Goal: Task Accomplishment & Management: Manage account settings

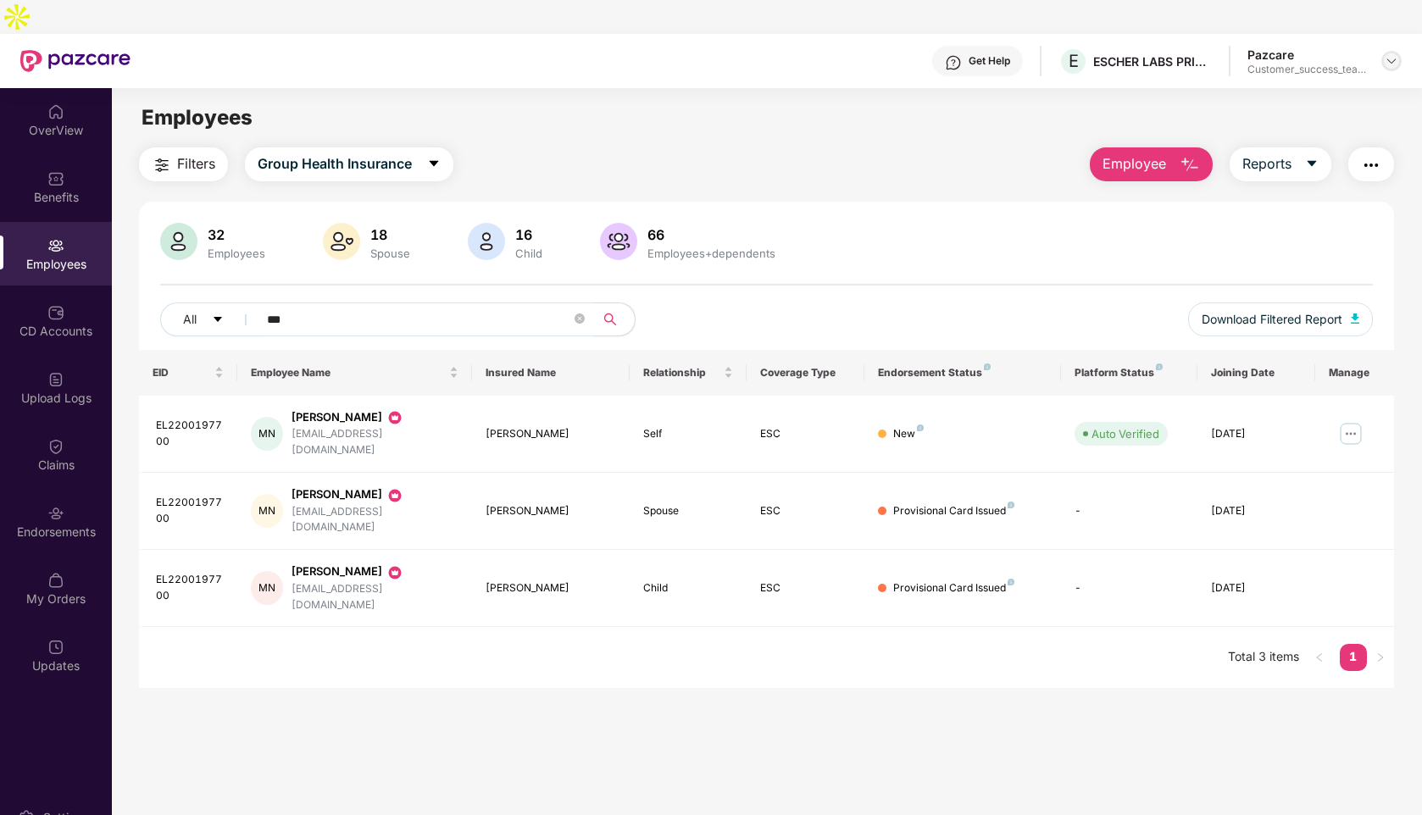
click at [1395, 54] on img at bounding box center [1392, 61] width 14 height 14
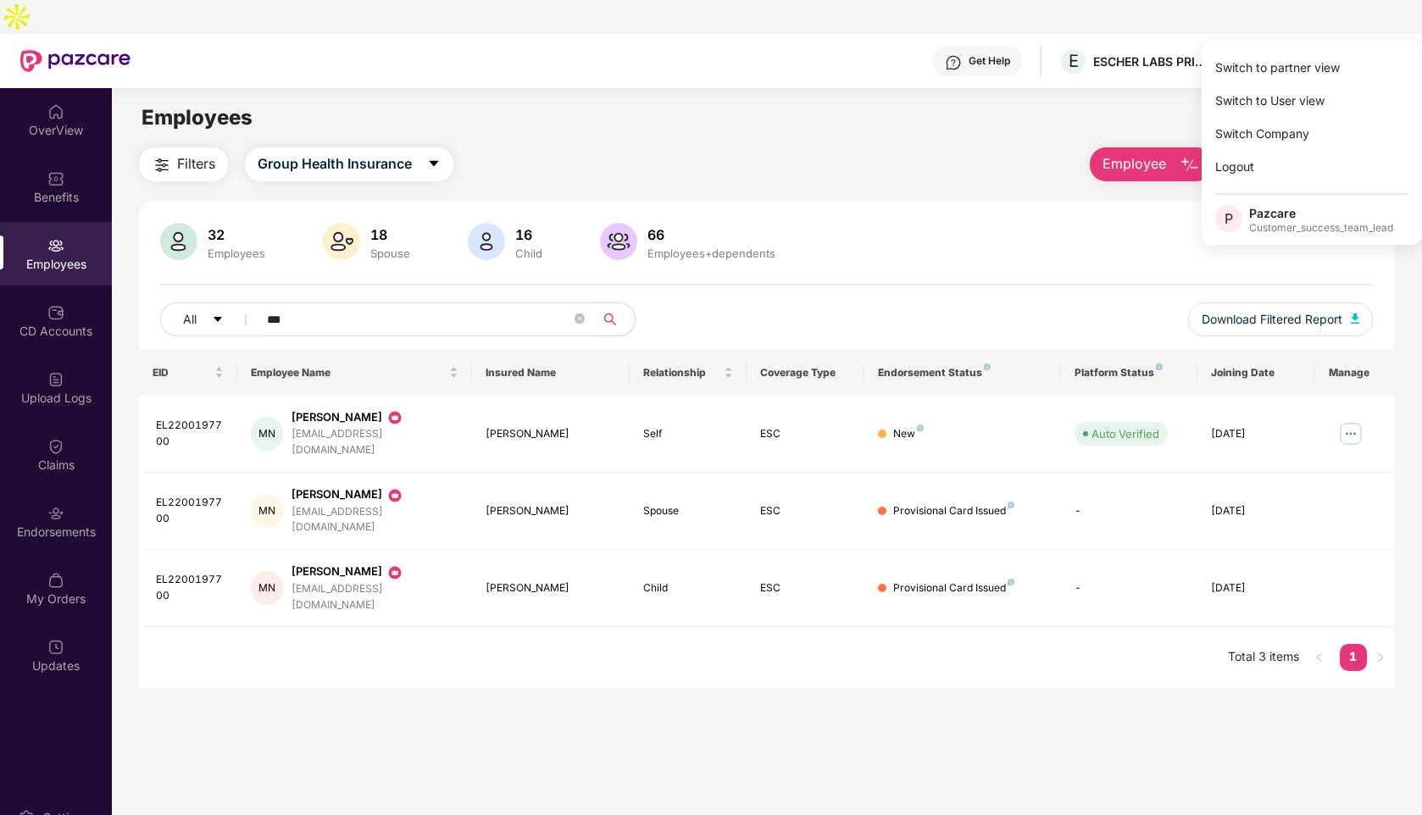
click at [1022, 102] on div "Employees" at bounding box center [766, 118] width 1309 height 32
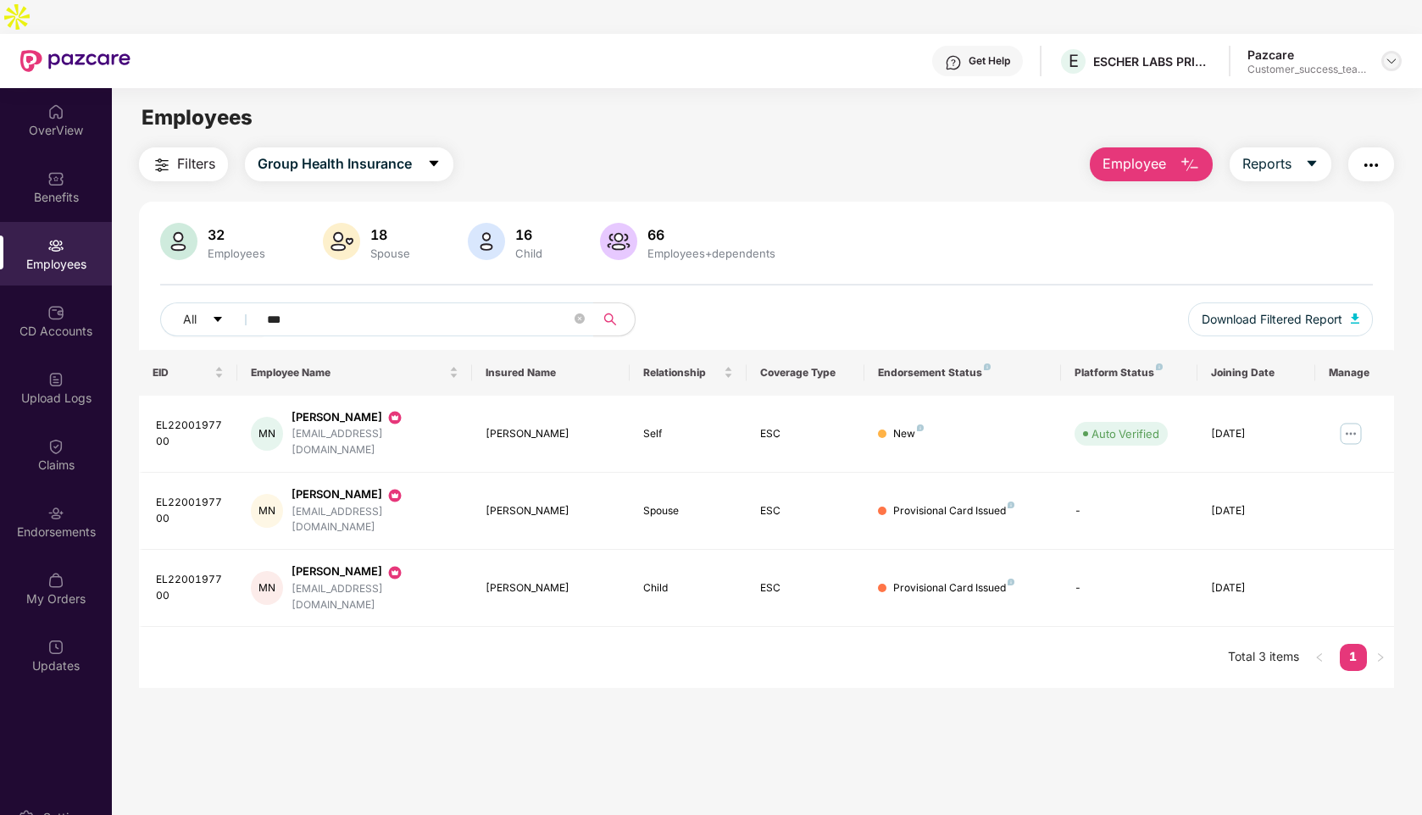
click at [1390, 54] on img at bounding box center [1392, 61] width 14 height 14
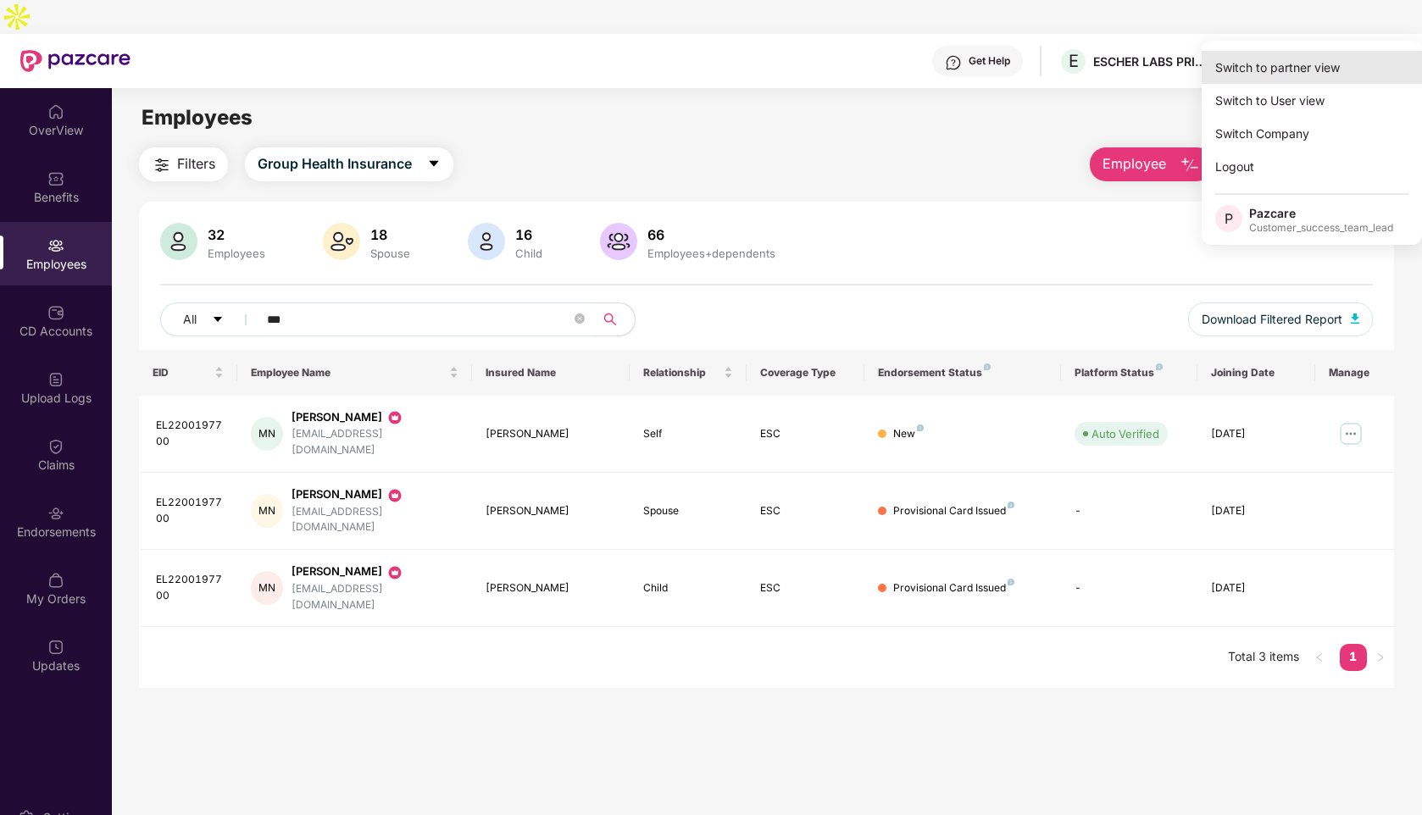
click at [1259, 68] on div "Switch to partner view" at bounding box center [1311, 67] width 220 height 33
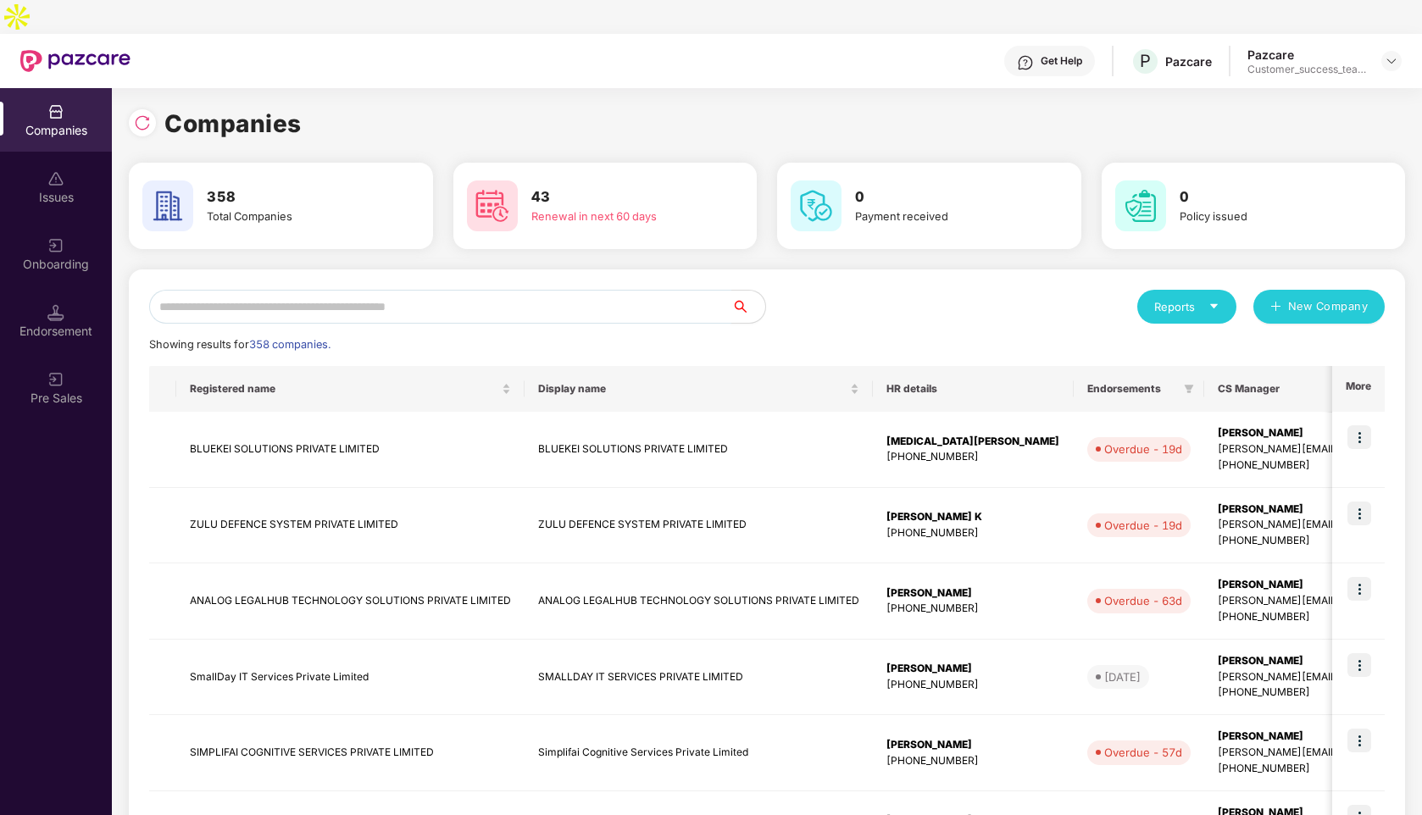
click at [357, 290] on input "text" at bounding box center [440, 307] width 582 height 34
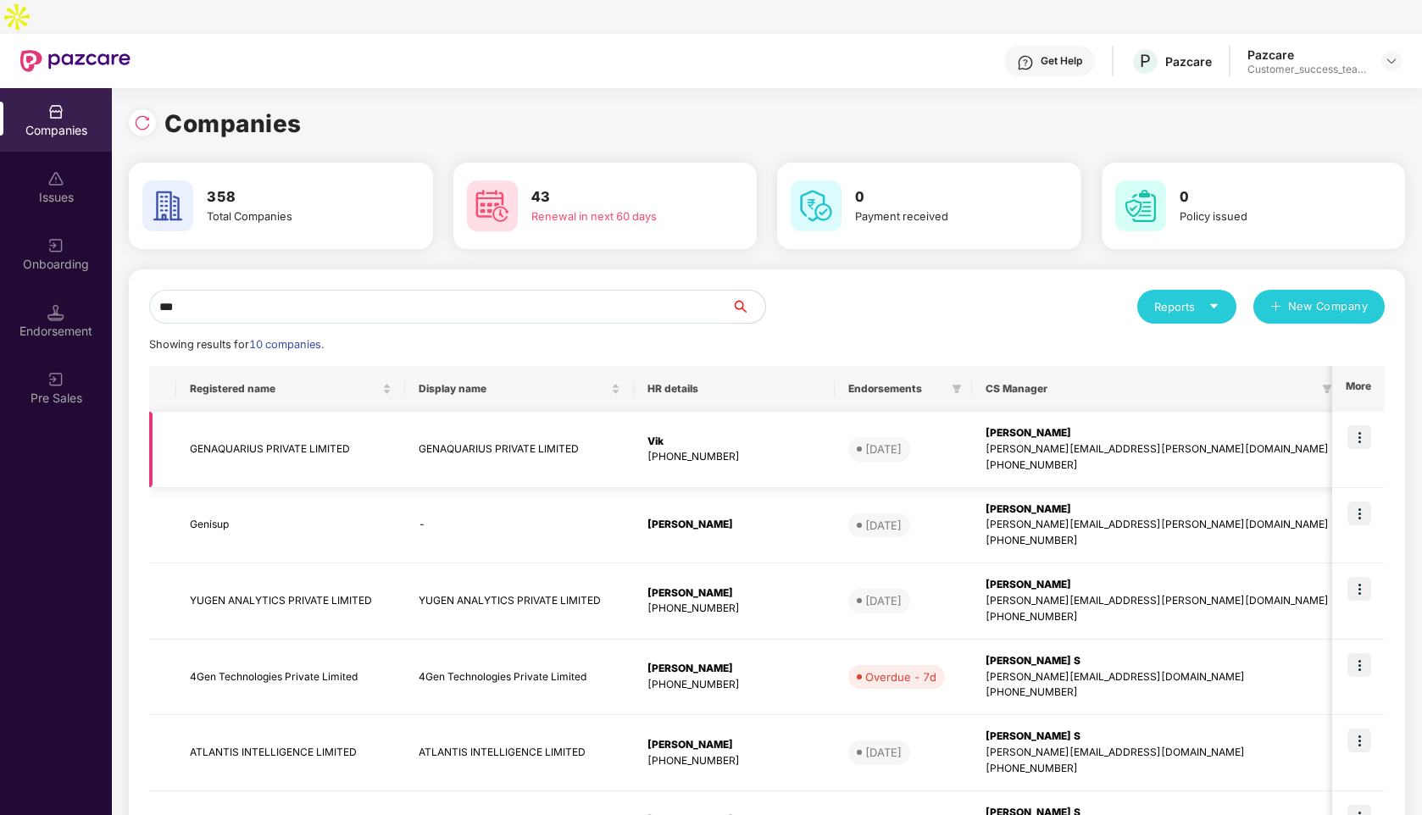
type input "***"
click at [1365, 425] on img at bounding box center [1359, 437] width 24 height 24
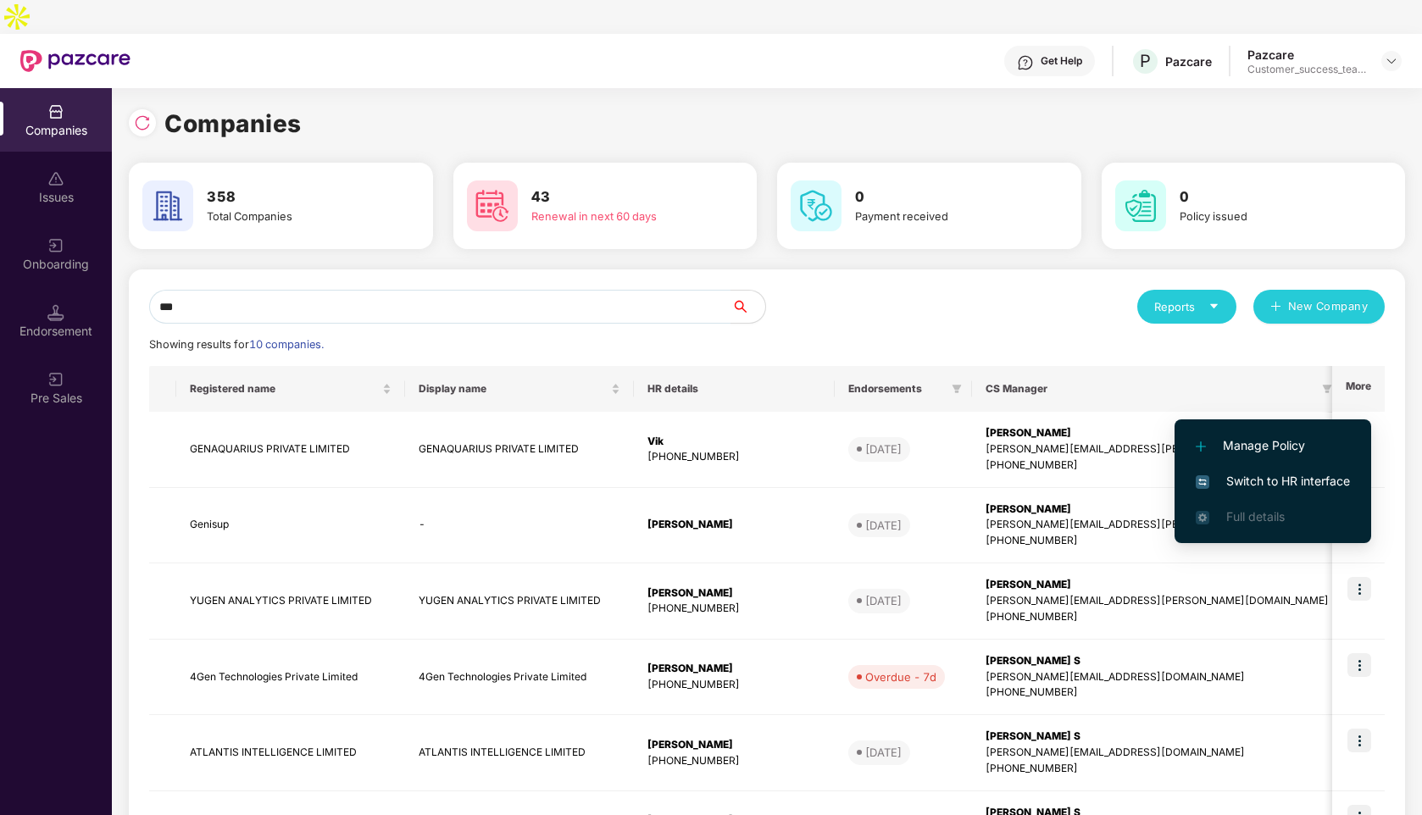
click at [1263, 480] on span "Switch to HR interface" at bounding box center [1273, 481] width 154 height 19
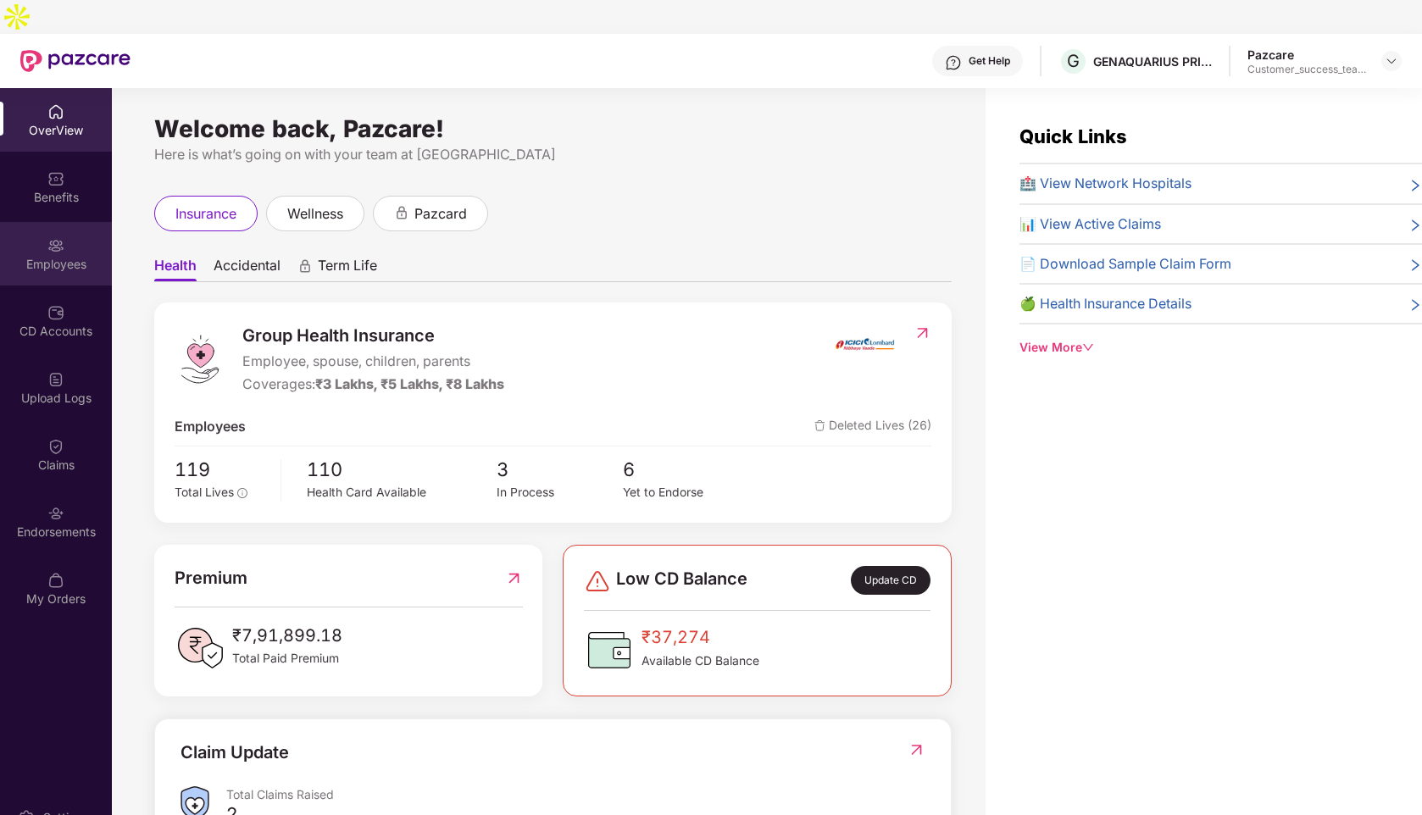
click at [30, 256] on div "Employees" at bounding box center [56, 264] width 112 height 17
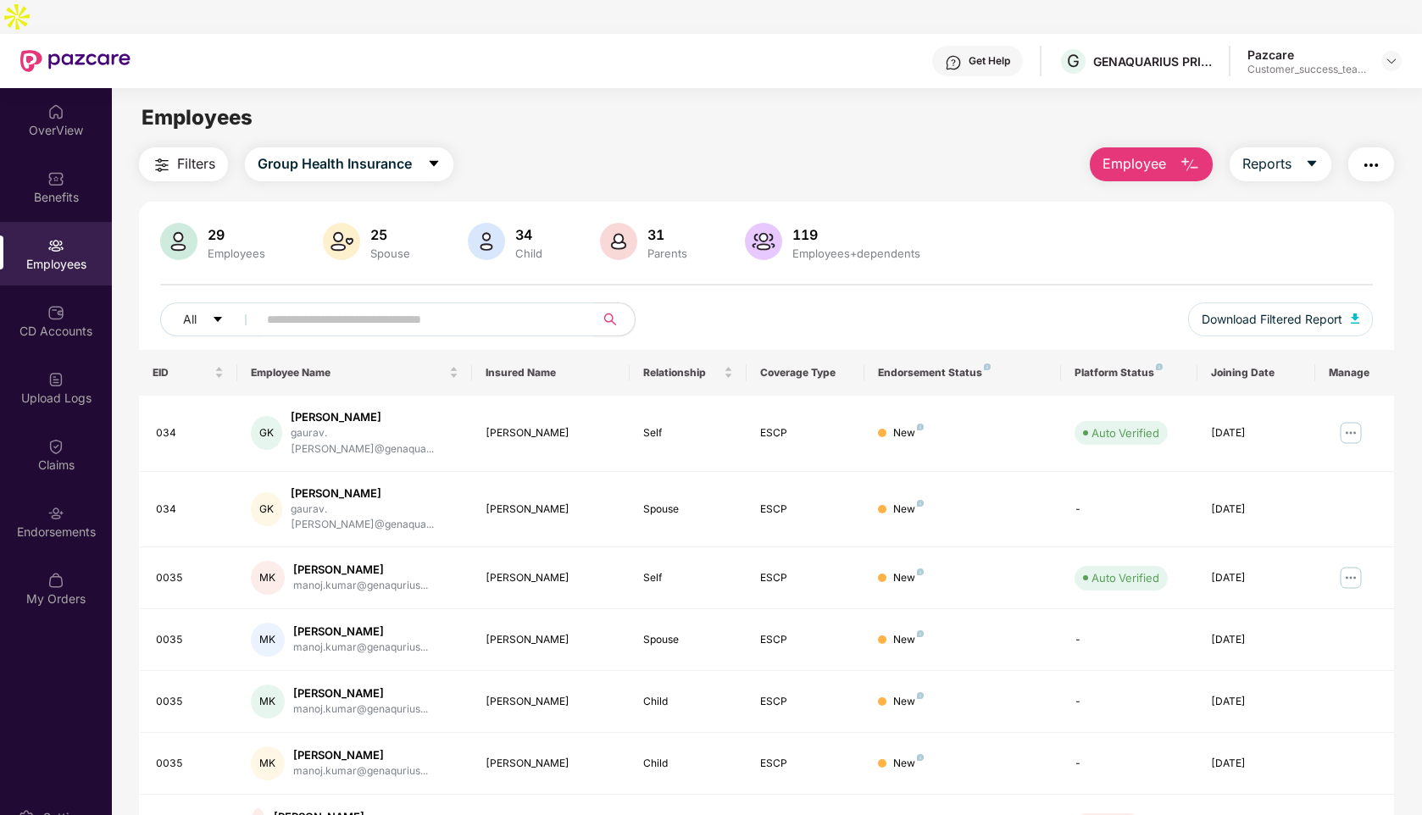
click at [418, 307] on input "text" at bounding box center [419, 319] width 304 height 25
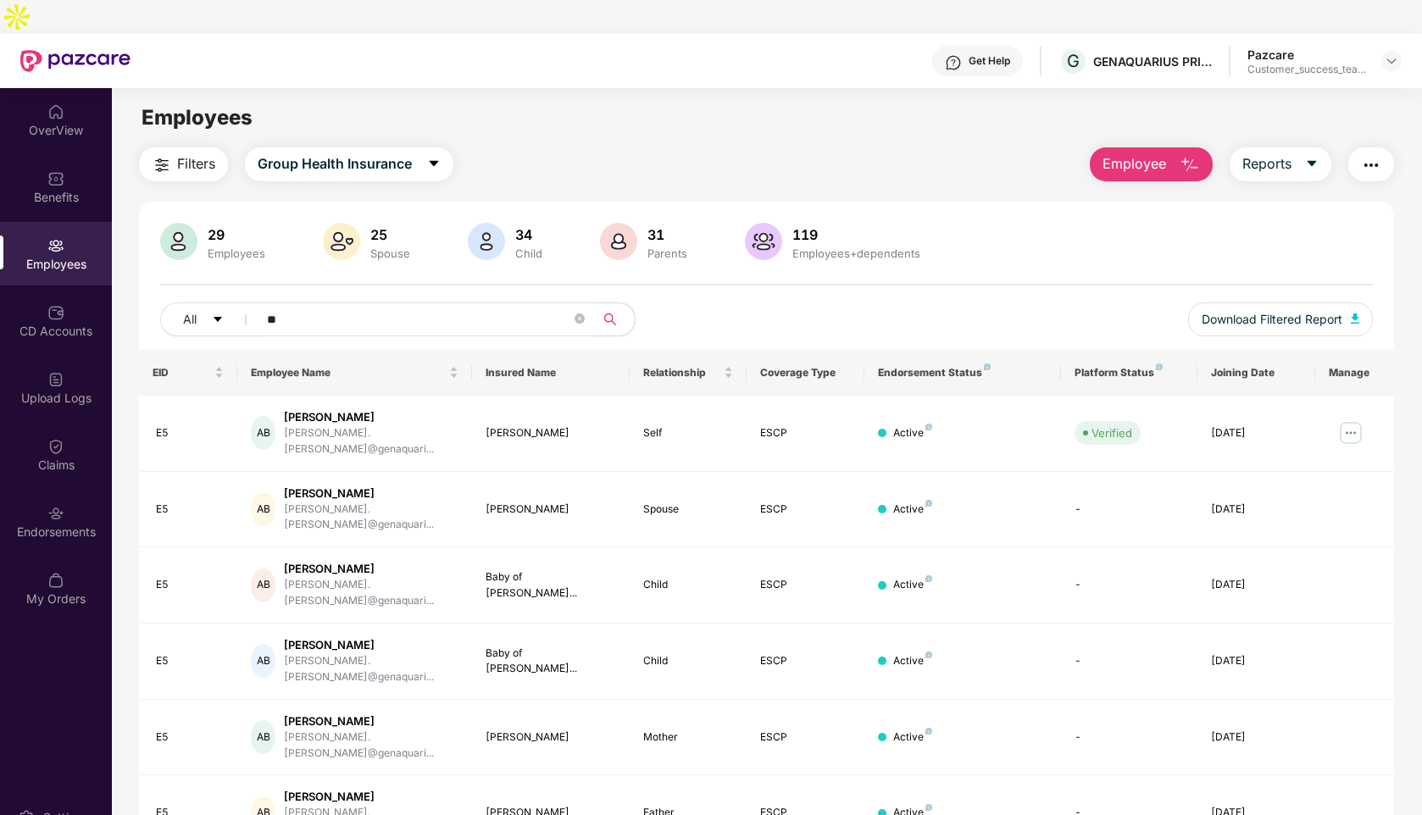
type input "*"
type input "*****"
click at [1362, 419] on img at bounding box center [1350, 432] width 27 height 27
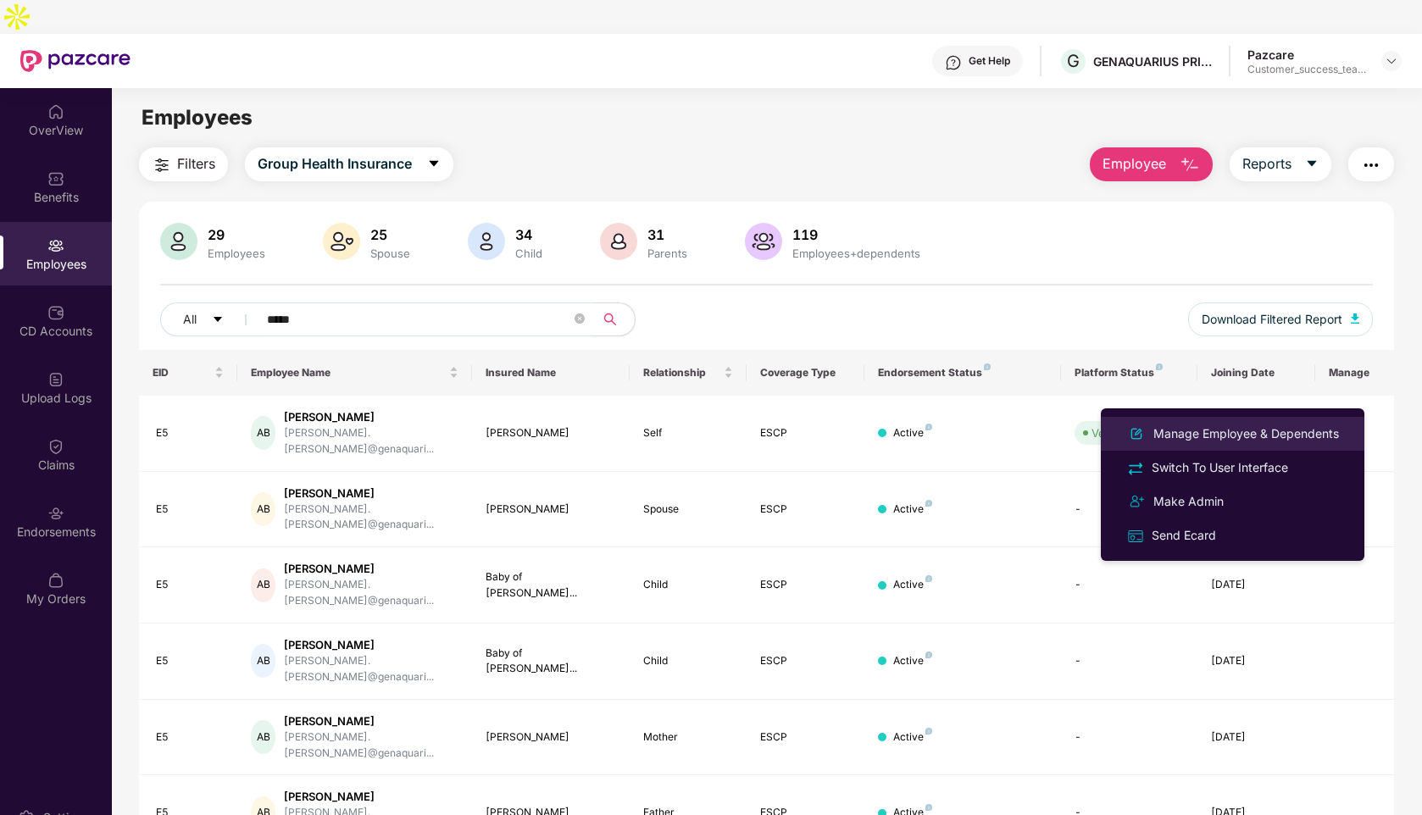
click at [1218, 433] on div "Manage Employee & Dependents" at bounding box center [1246, 434] width 192 height 19
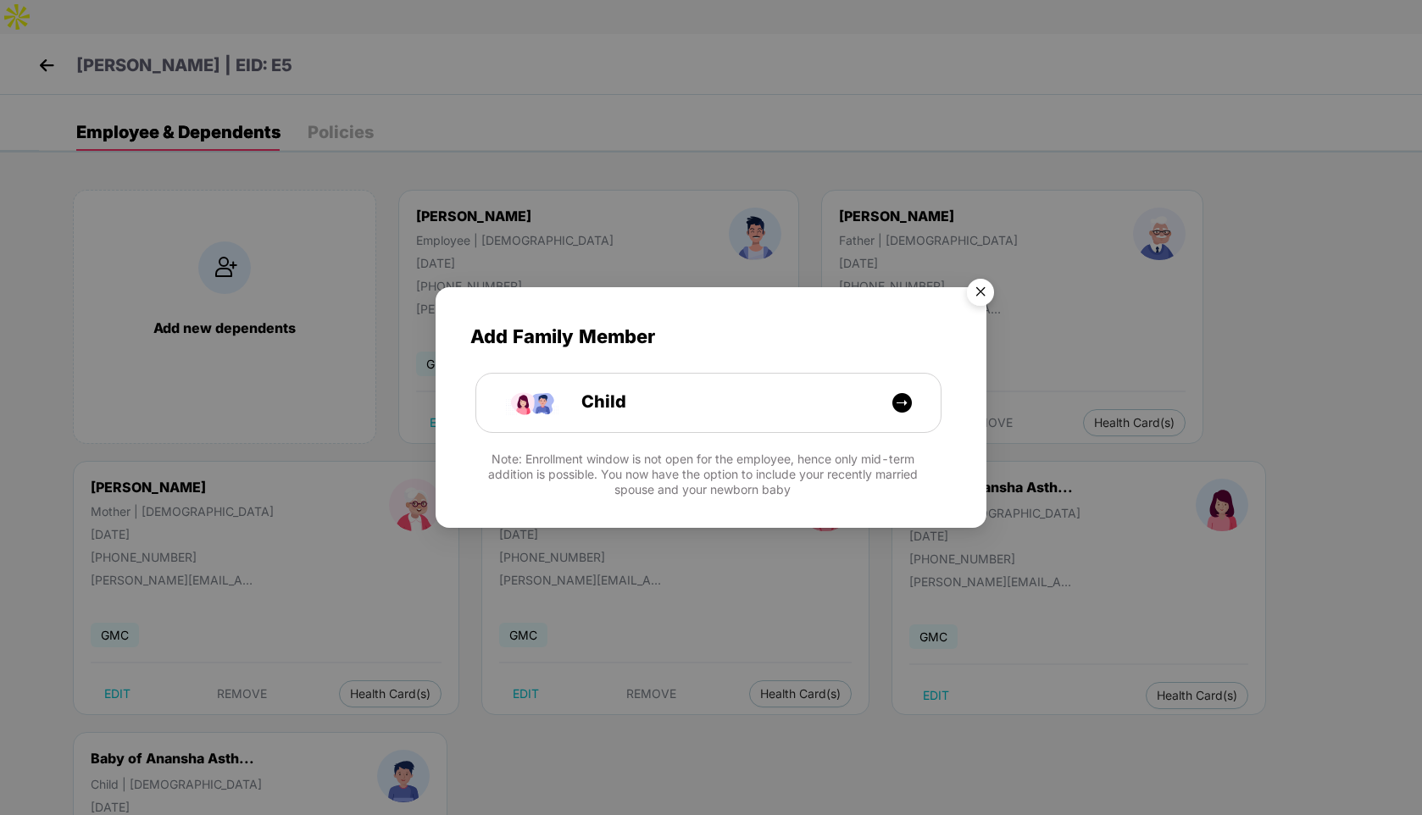
click at [984, 286] on img "Close" at bounding box center [980, 294] width 47 height 47
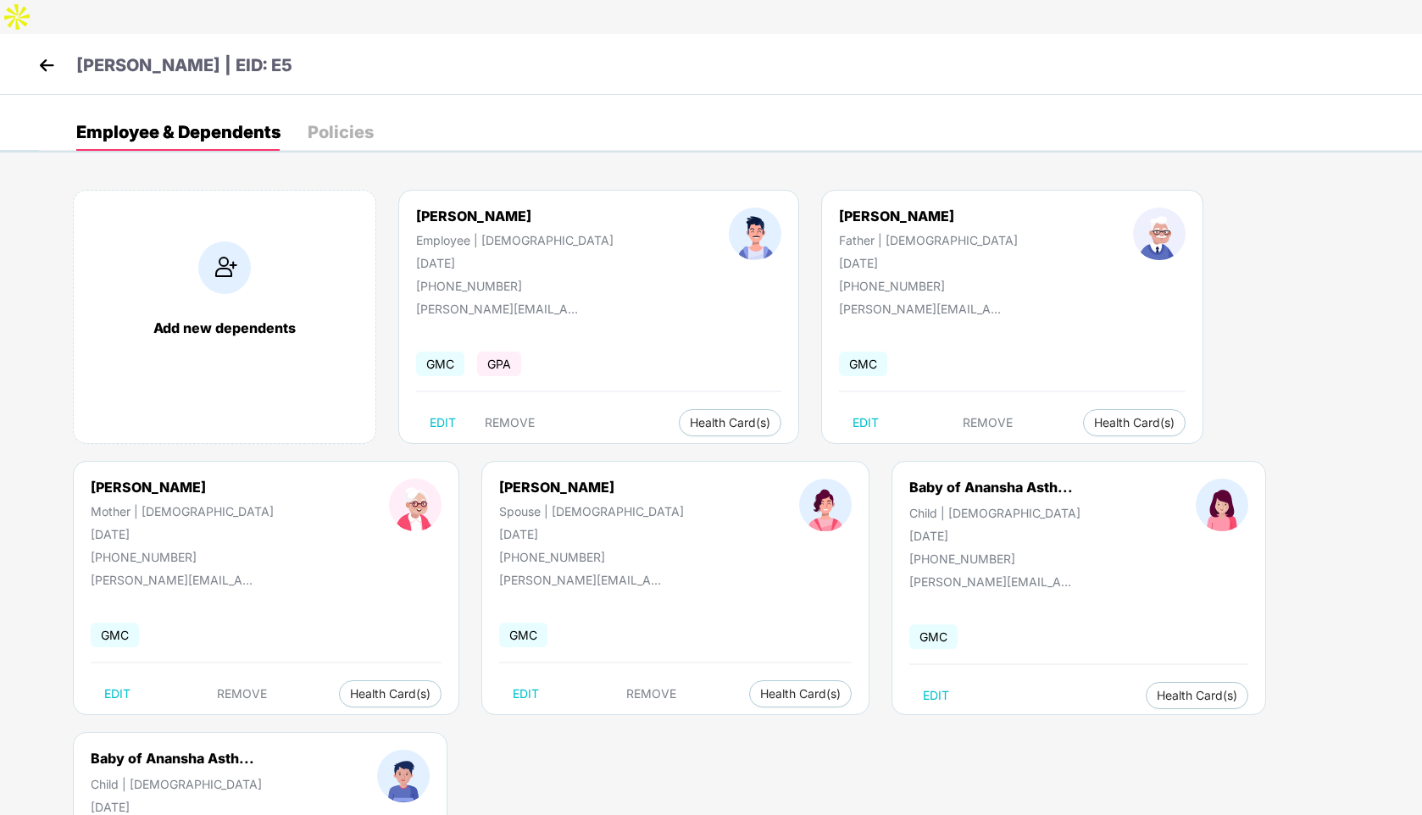
click at [44, 53] on img at bounding box center [46, 65] width 25 height 25
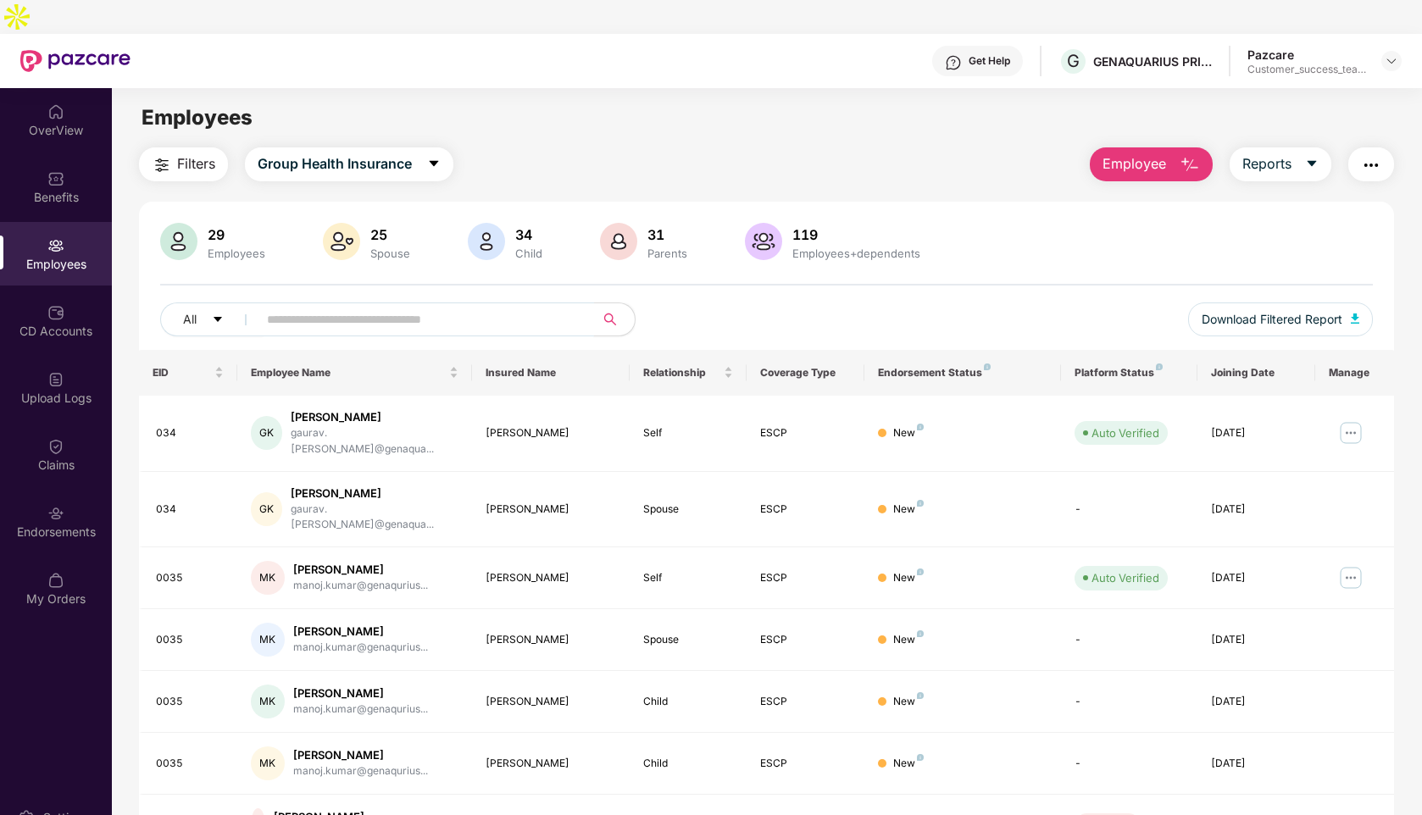
click at [470, 307] on input "text" at bounding box center [419, 319] width 304 height 25
click at [1399, 51] on div at bounding box center [1391, 61] width 20 height 20
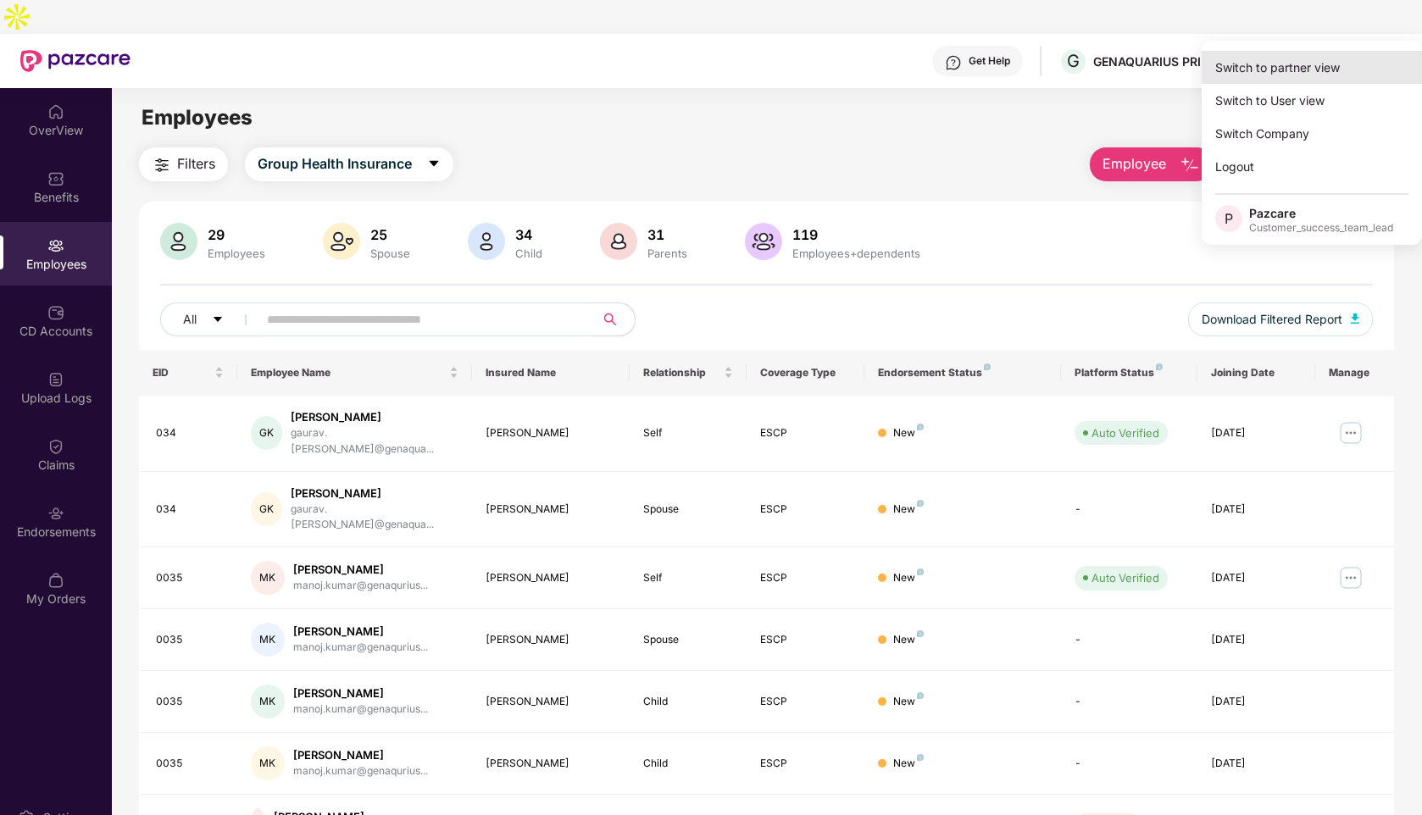
click at [1296, 59] on div "Switch to partner view" at bounding box center [1311, 67] width 220 height 33
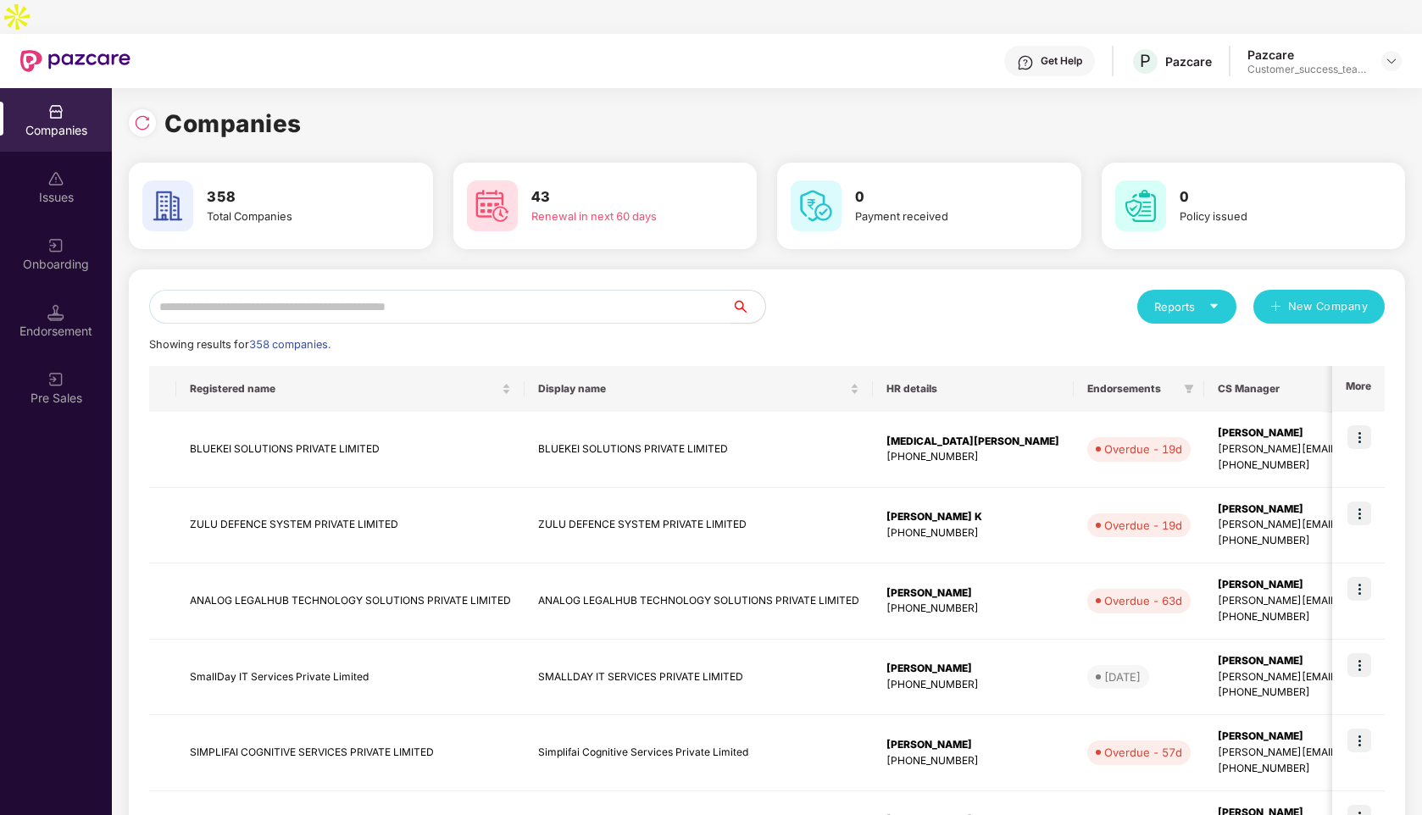
click at [210, 290] on input "text" at bounding box center [440, 307] width 582 height 34
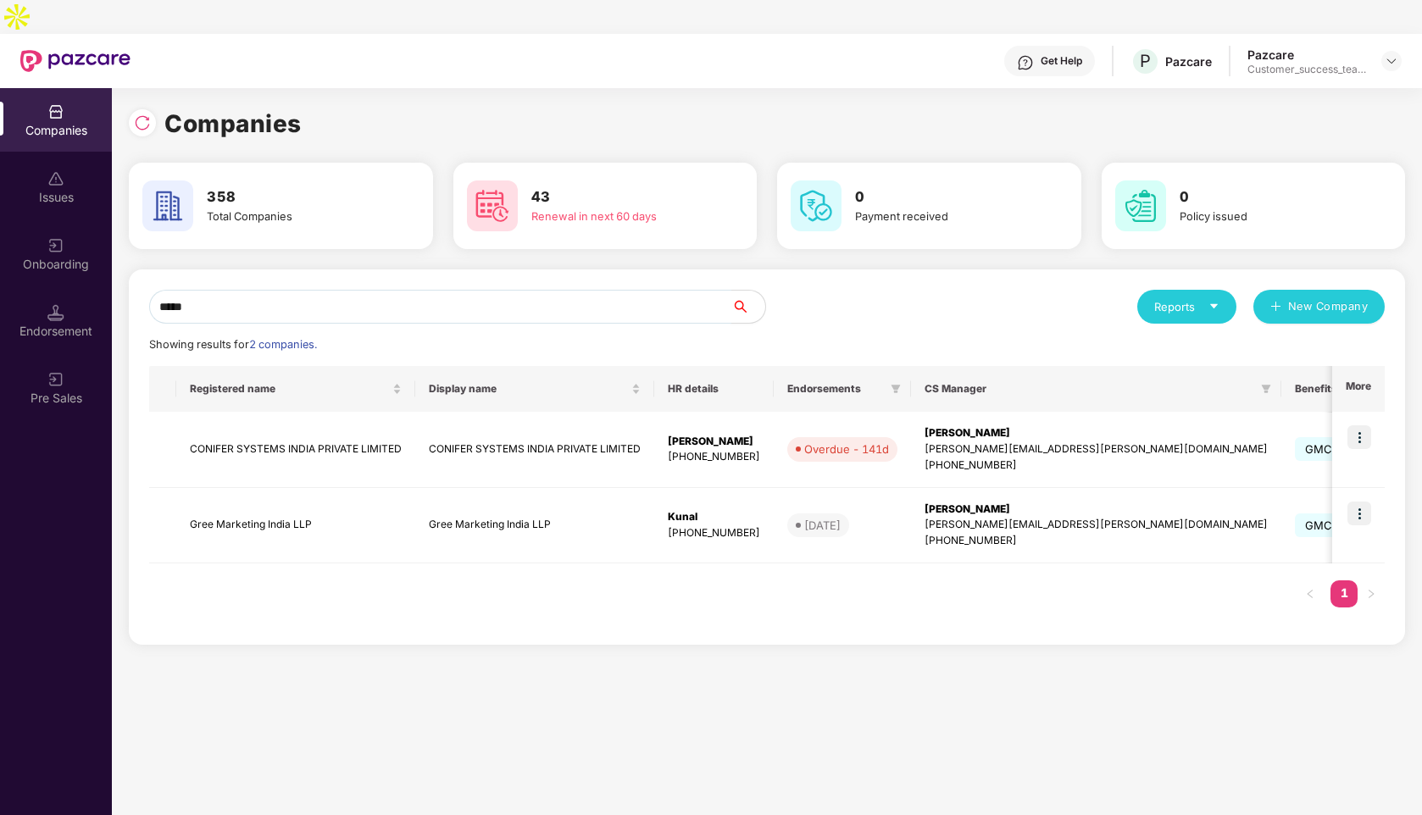
type input "*****"
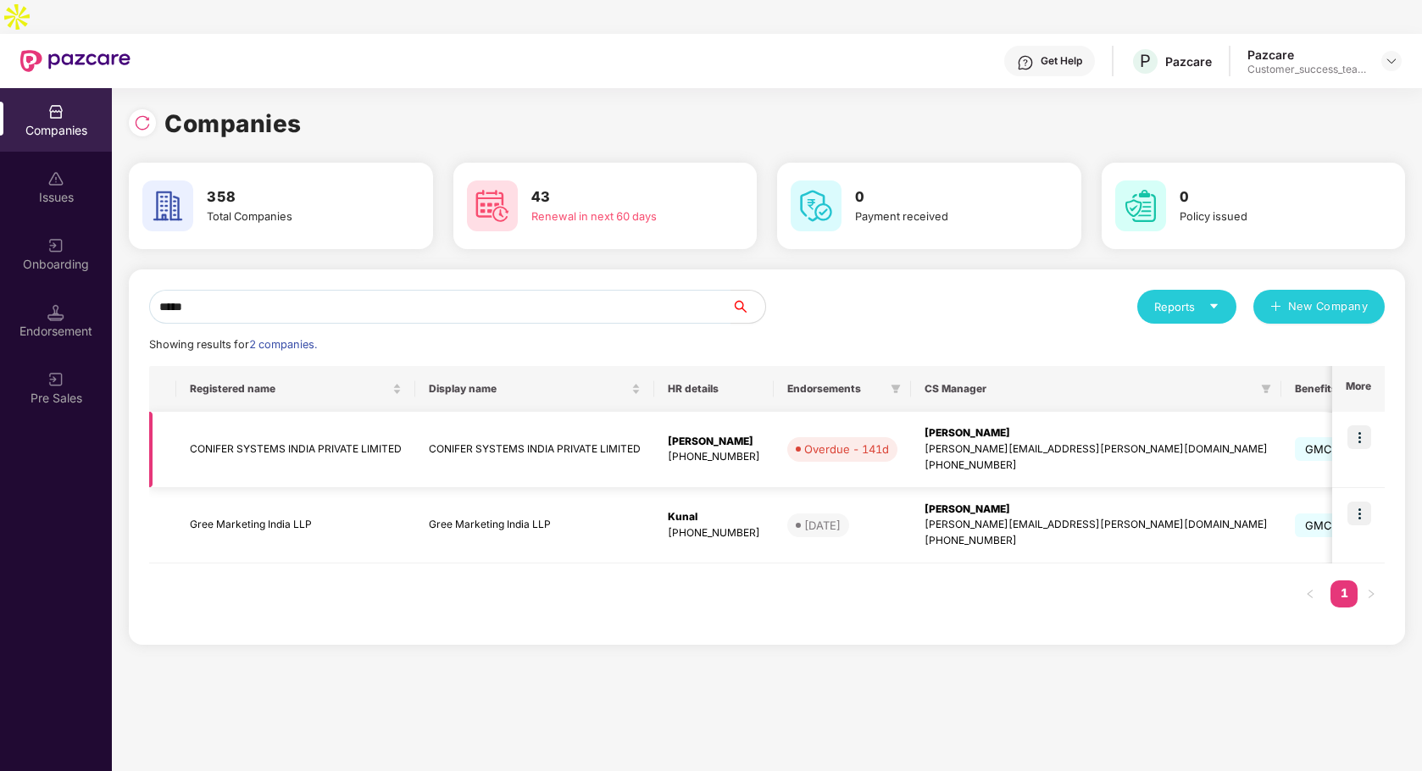
click at [1357, 425] on img at bounding box center [1359, 437] width 24 height 24
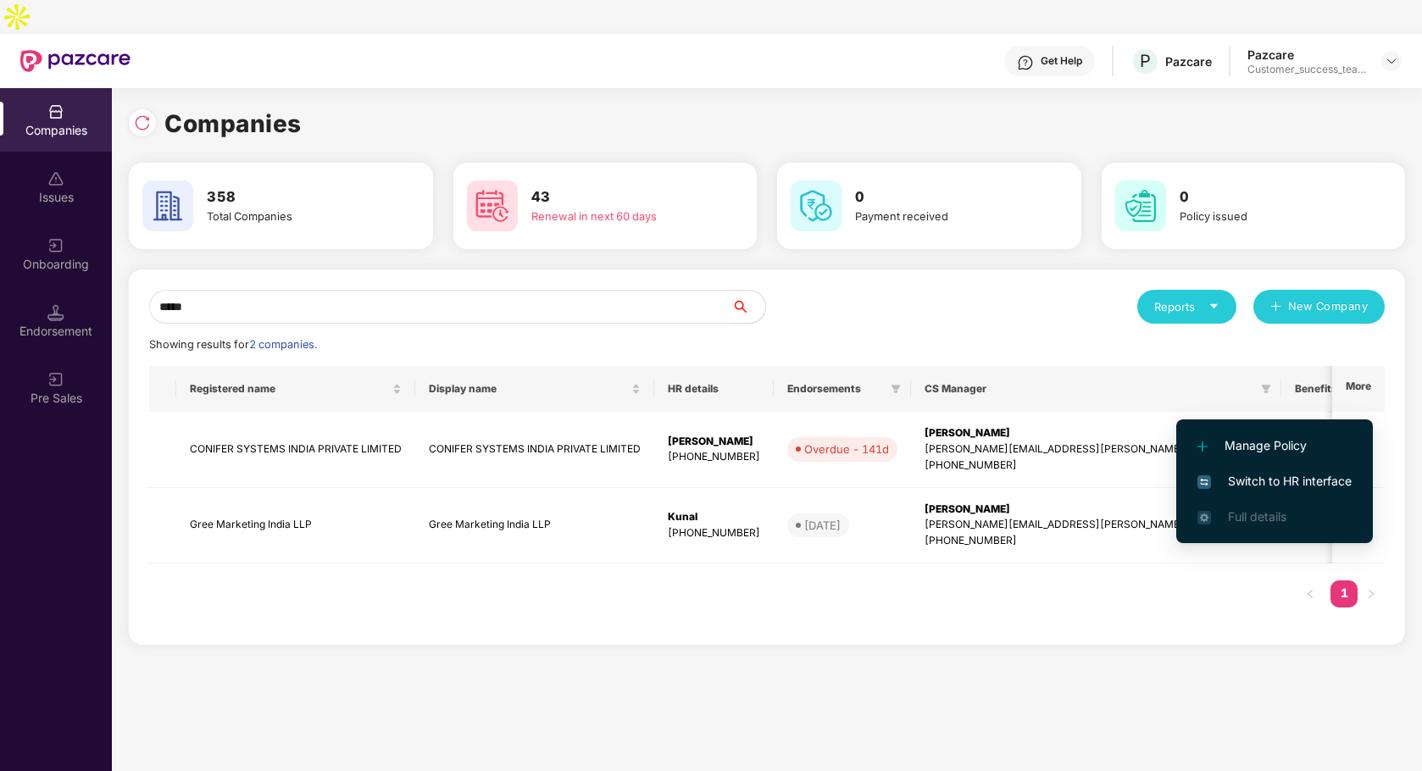
click at [1279, 480] on span "Switch to HR interface" at bounding box center [1274, 481] width 154 height 19
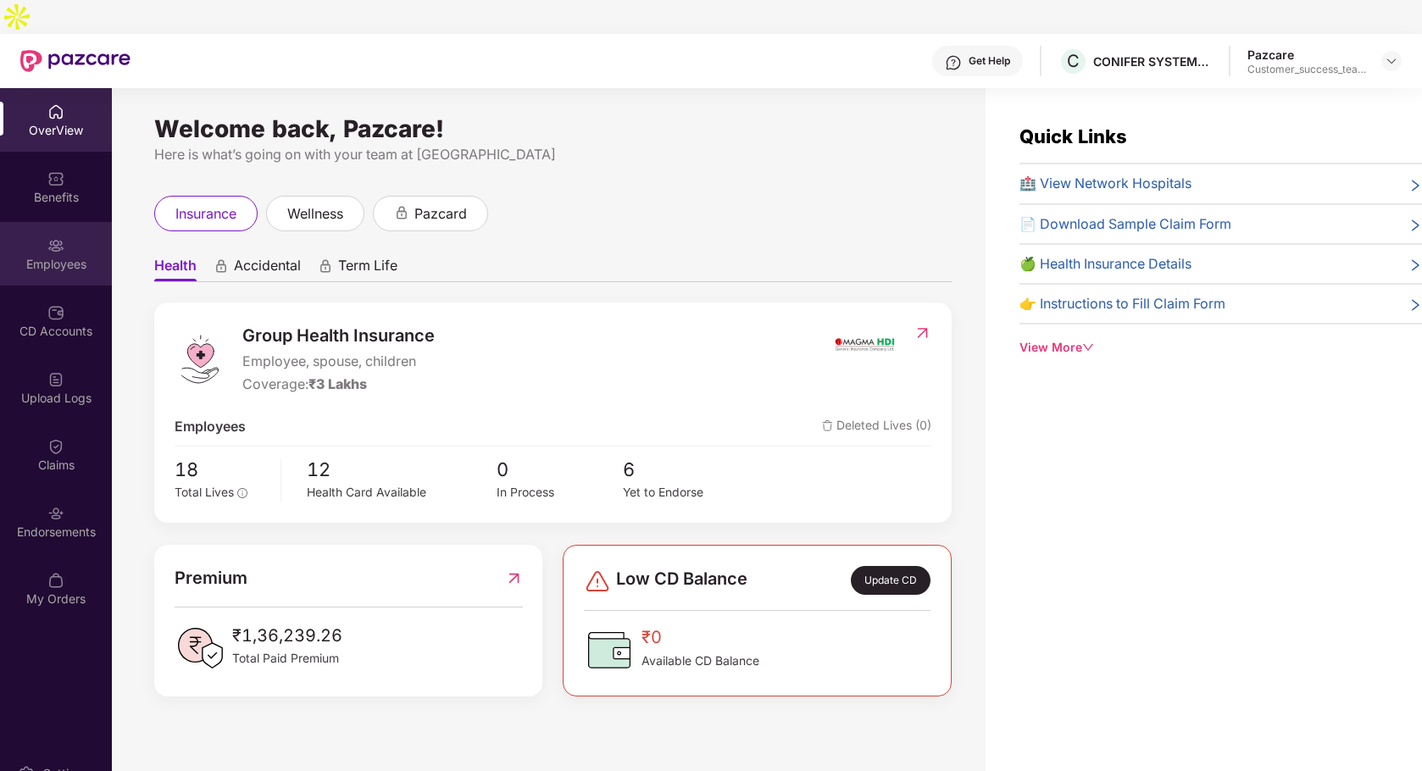
click at [53, 256] on div "Employees" at bounding box center [56, 264] width 112 height 17
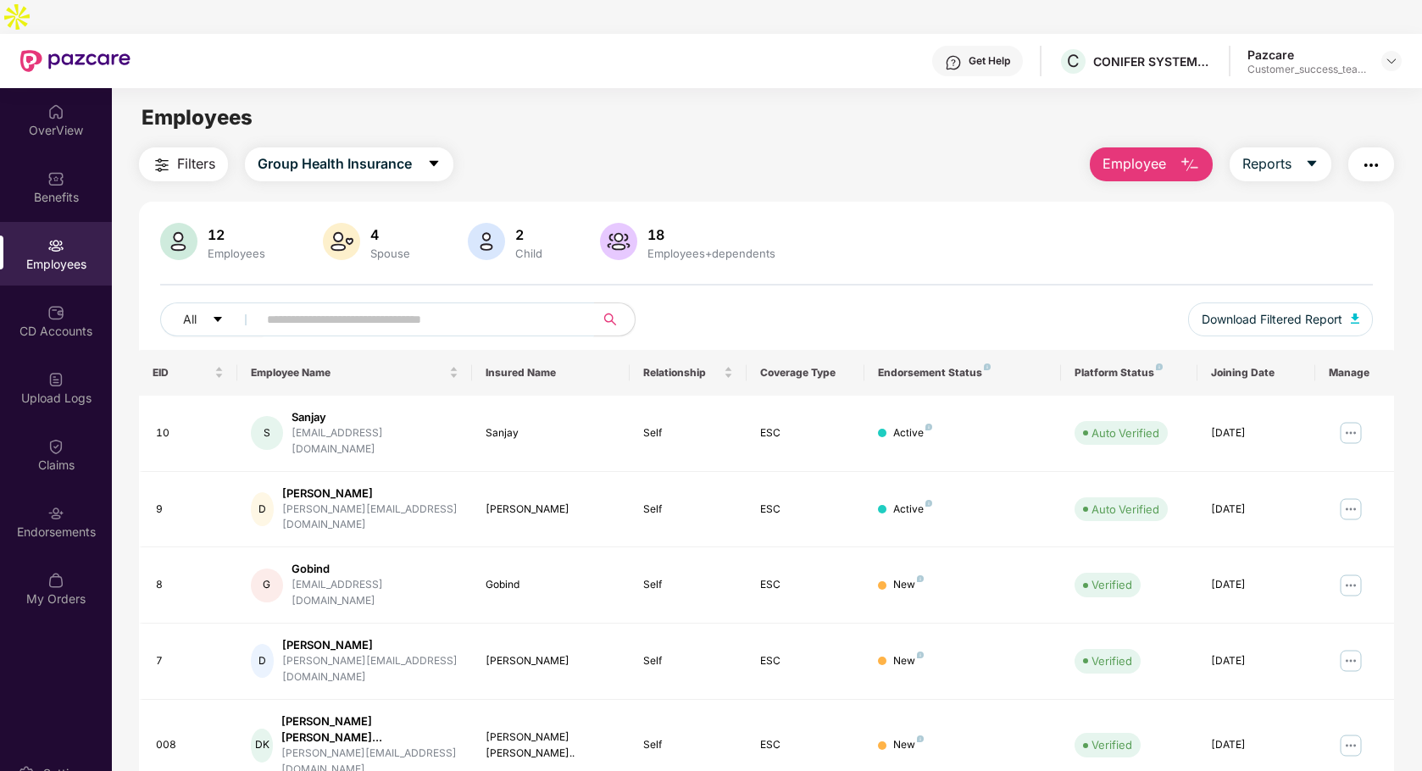
click at [472, 307] on input "text" at bounding box center [419, 319] width 304 height 25
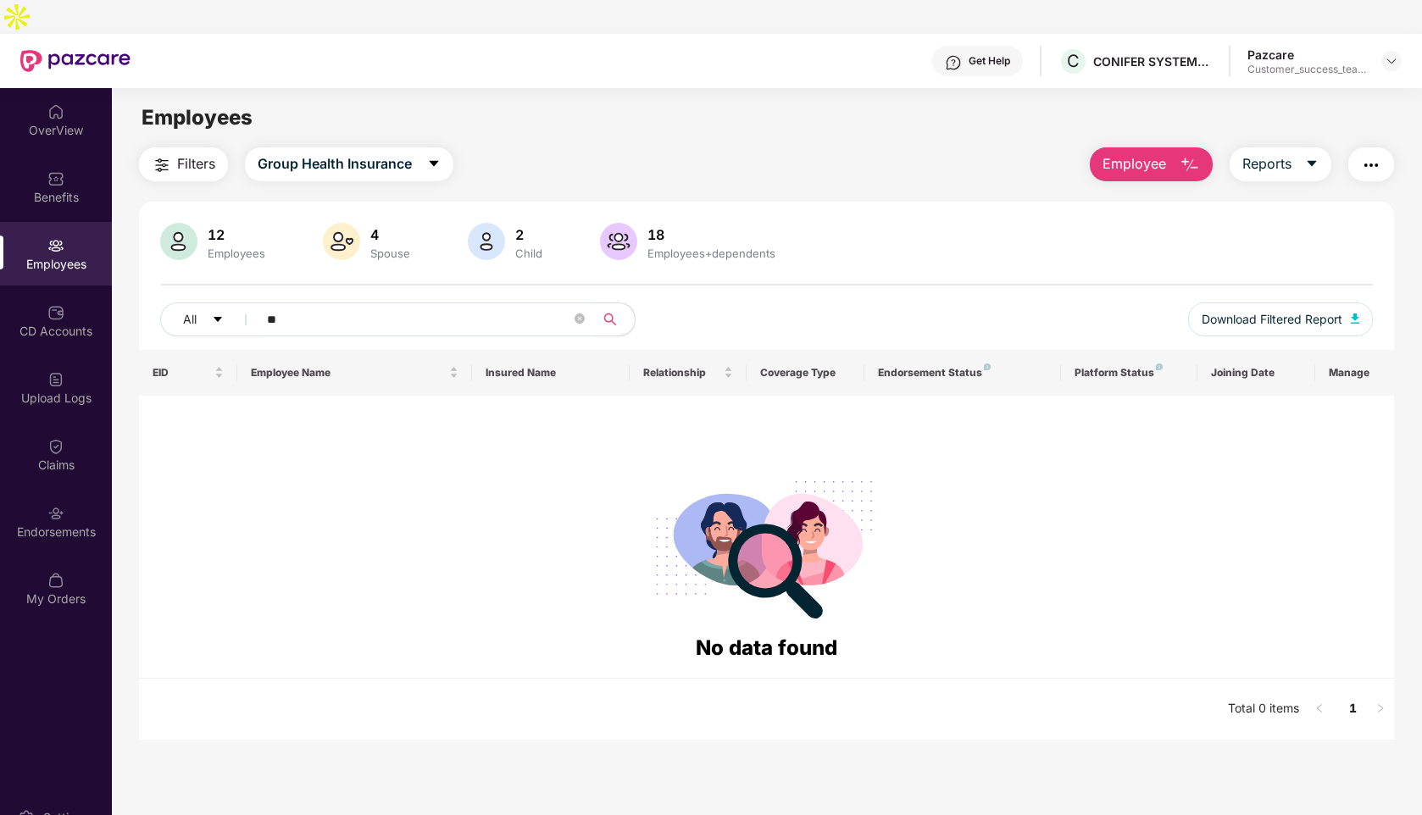
type input "*"
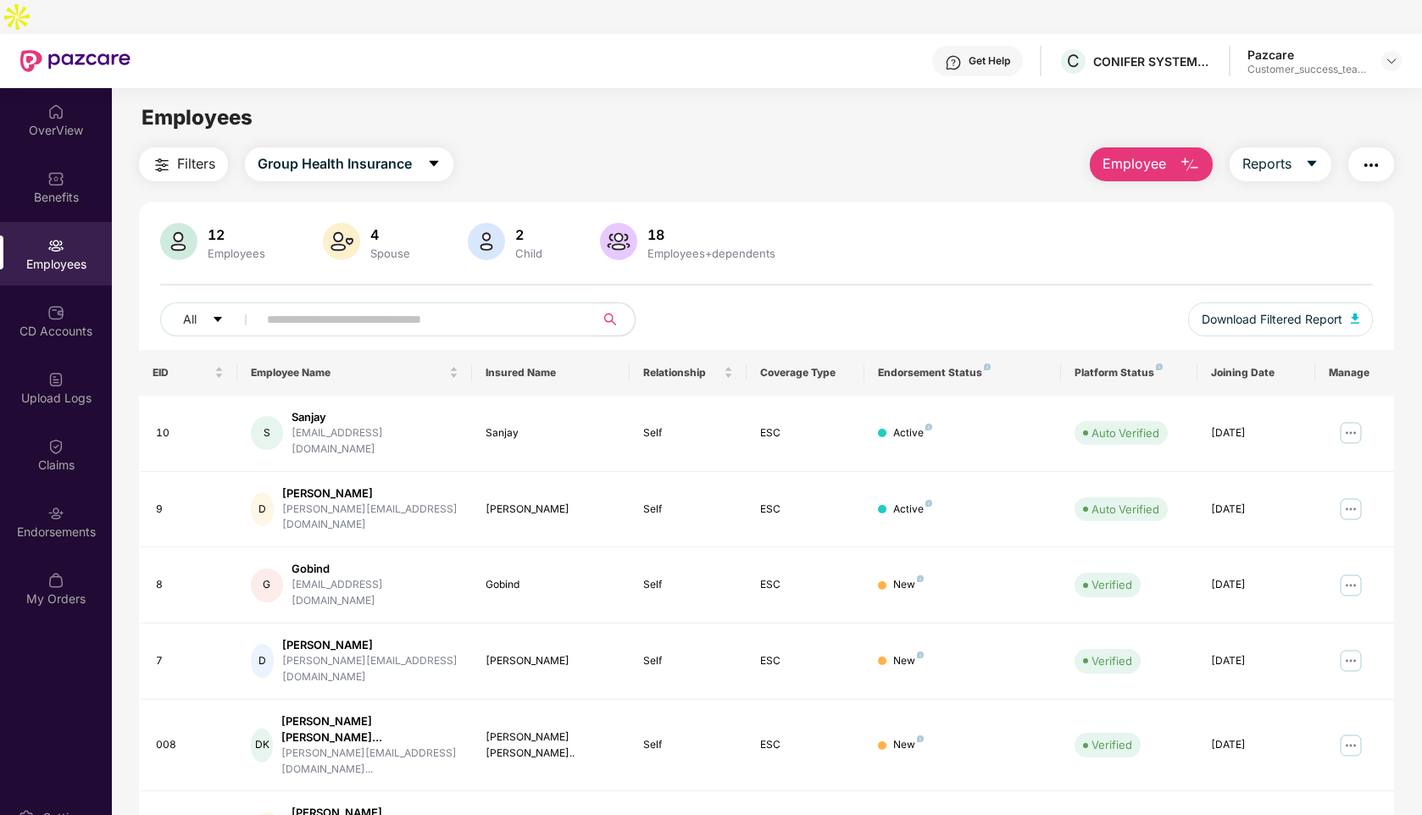
click at [177, 153] on span "Filters" at bounding box center [196, 163] width 38 height 21
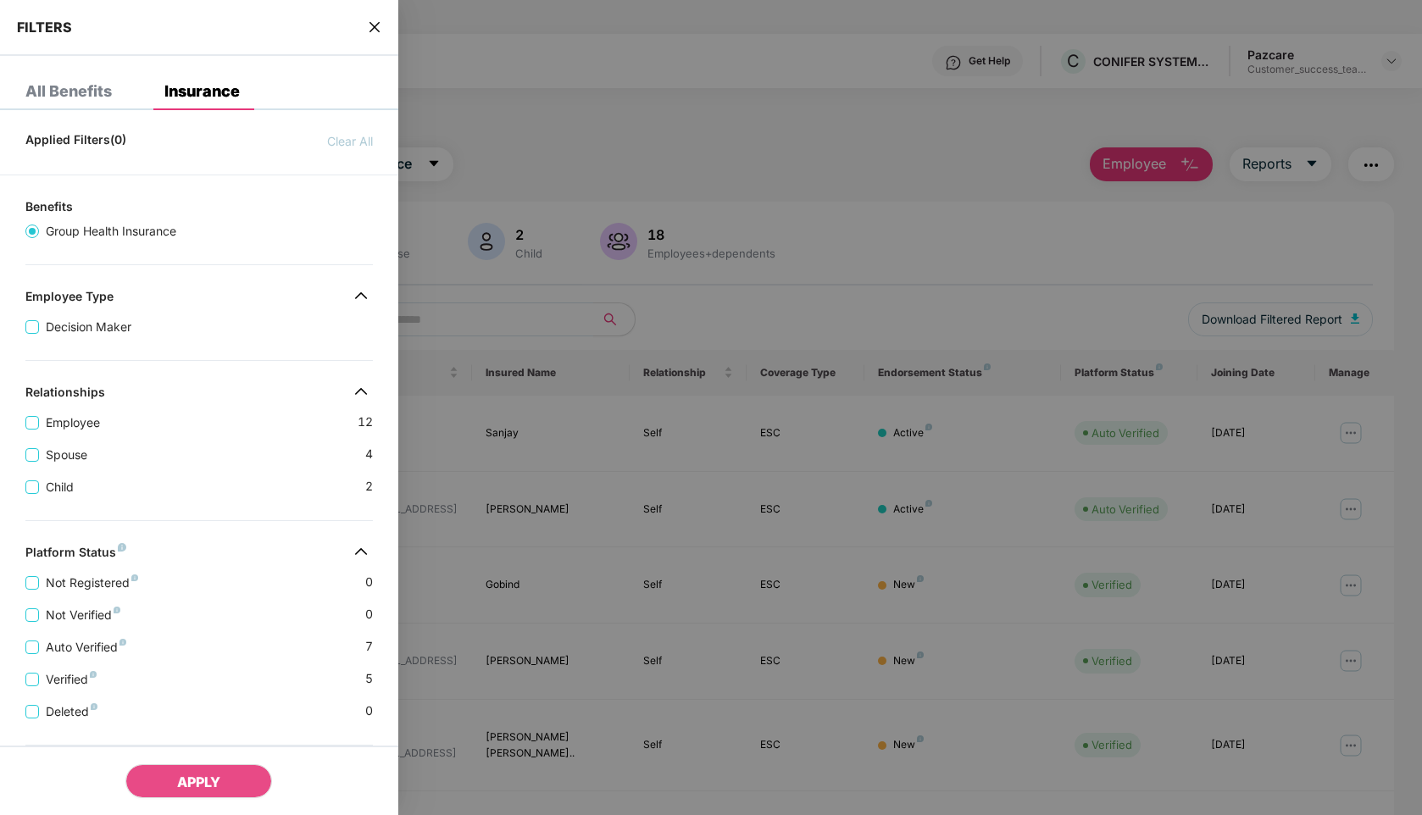
scroll to position [4, 0]
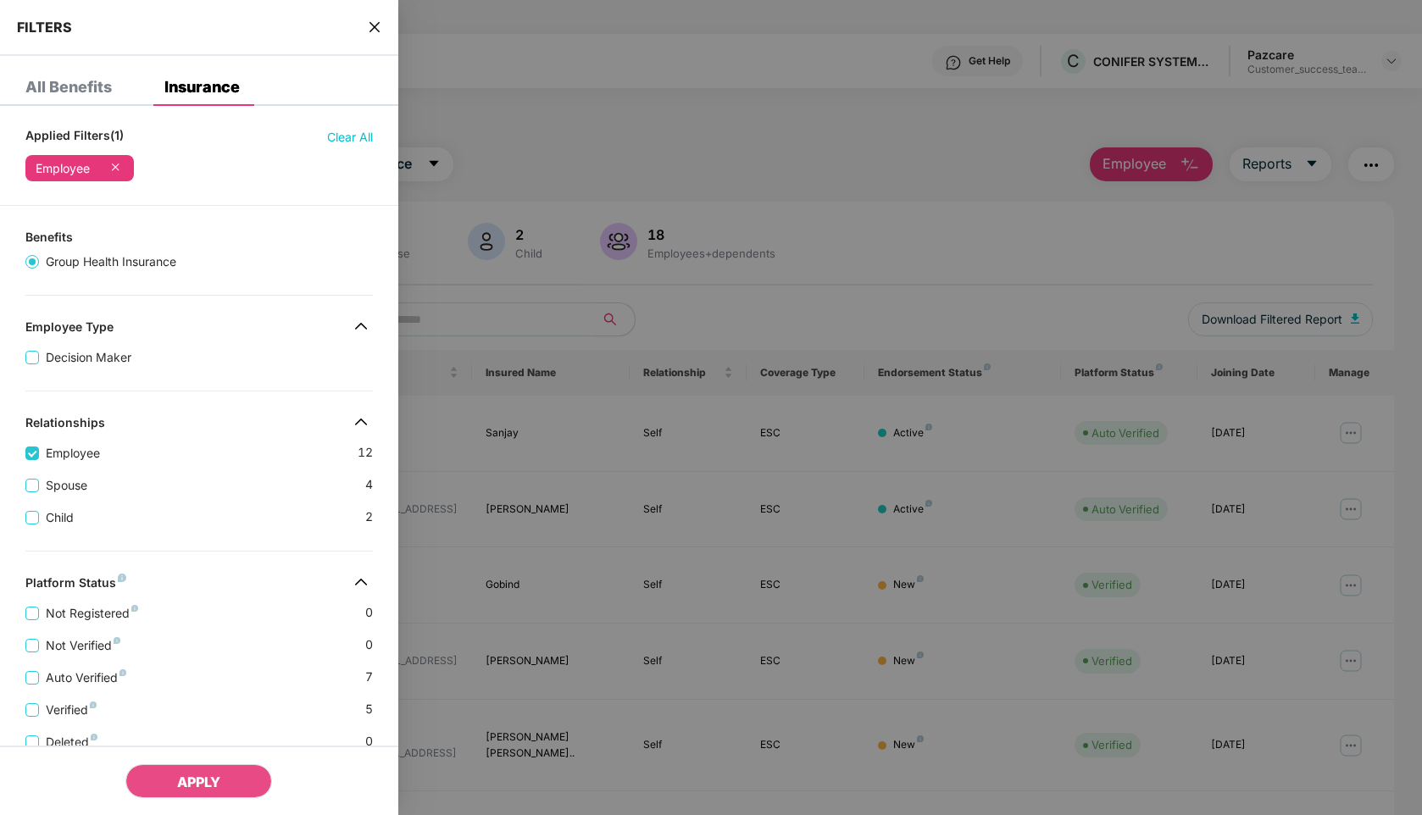
click at [199, 763] on div "APPLY" at bounding box center [199, 780] width 398 height 69
click at [205, 779] on span "APPLY" at bounding box center [198, 782] width 43 height 17
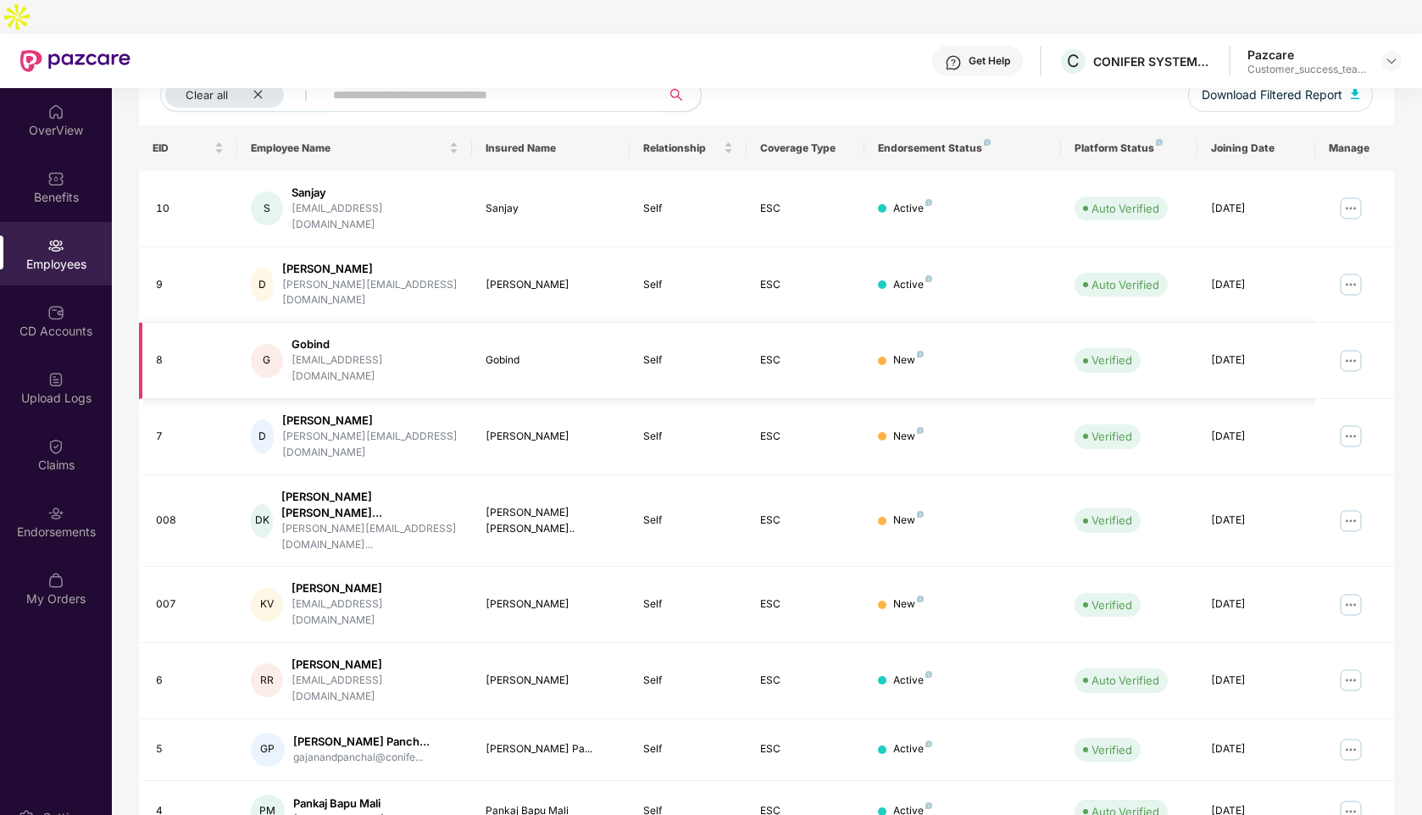
scroll to position [226, 0]
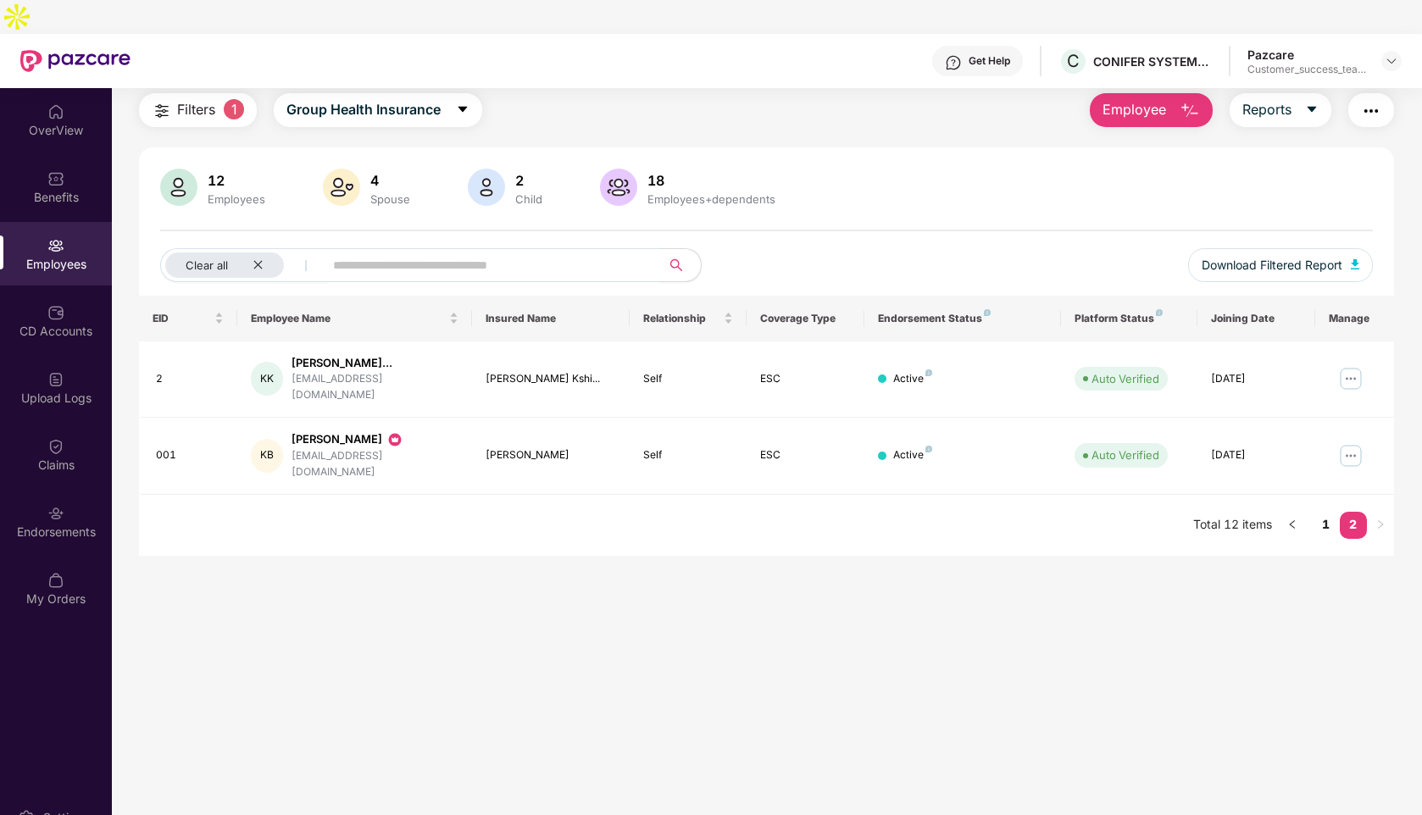
scroll to position [54, 0]
click at [1323, 512] on link "1" at bounding box center [1325, 524] width 27 height 25
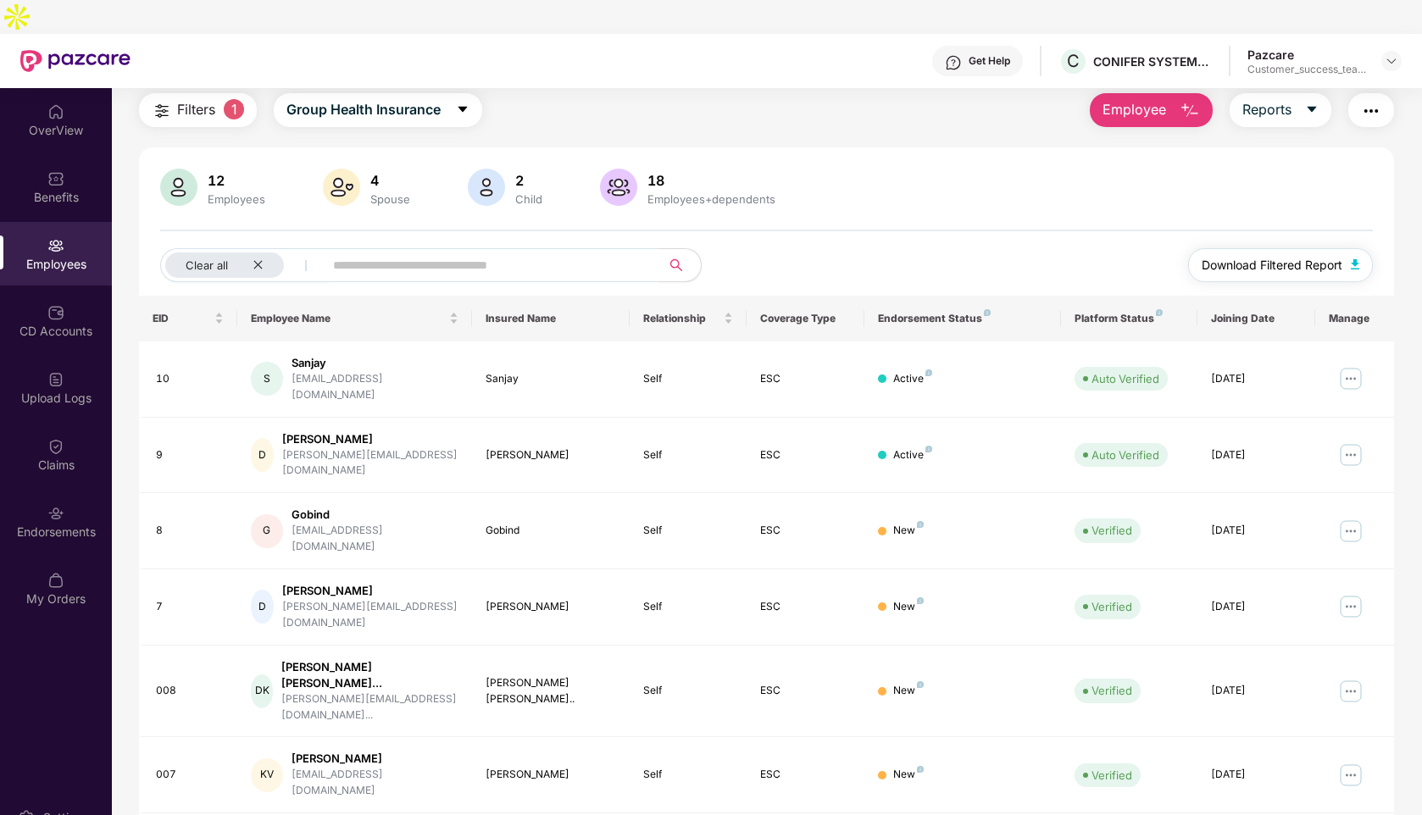
click at [1357, 259] on img "button" at bounding box center [1355, 264] width 8 height 10
